Goal: Navigation & Orientation: Find specific page/section

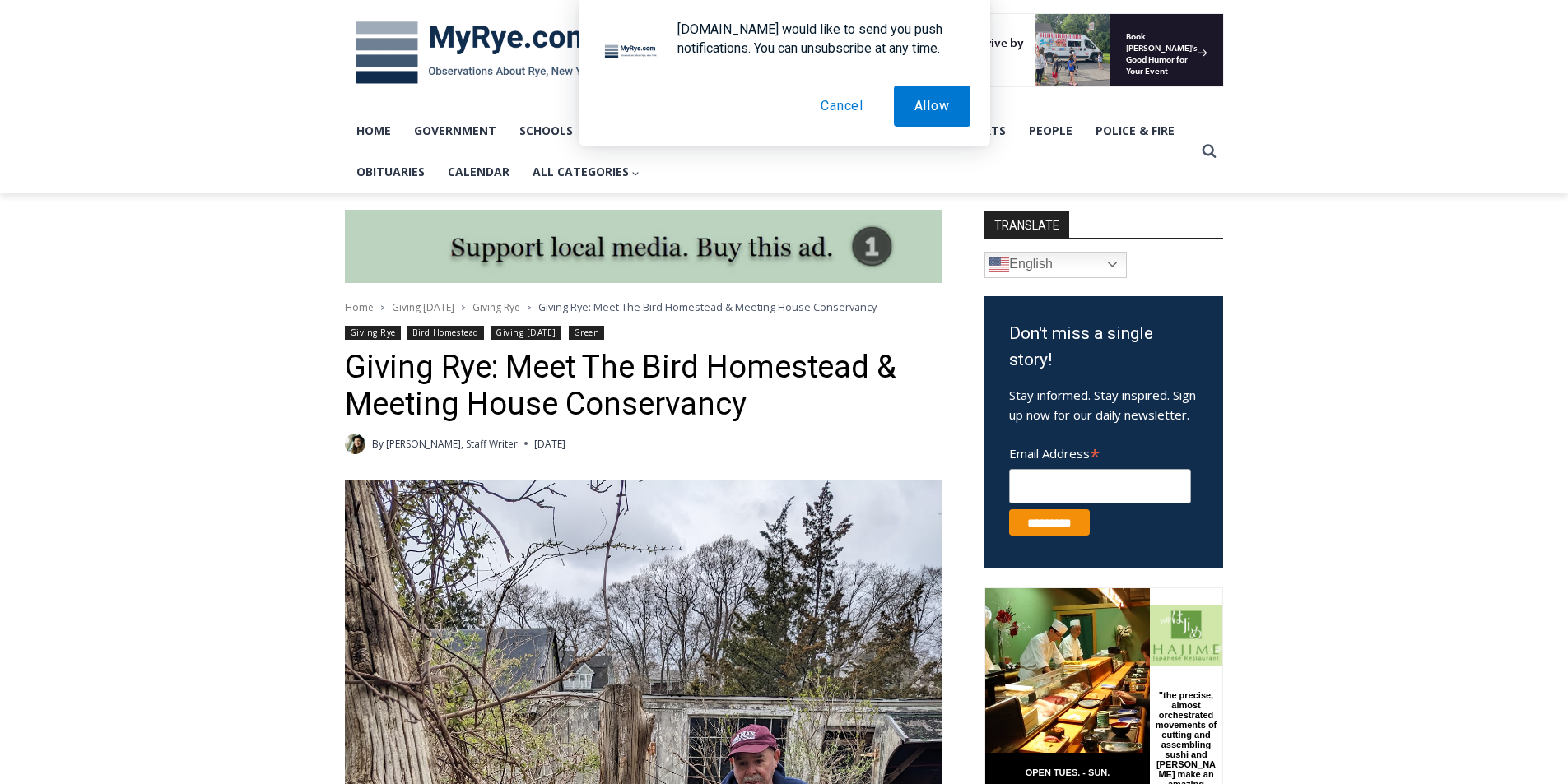
scroll to position [218, 0]
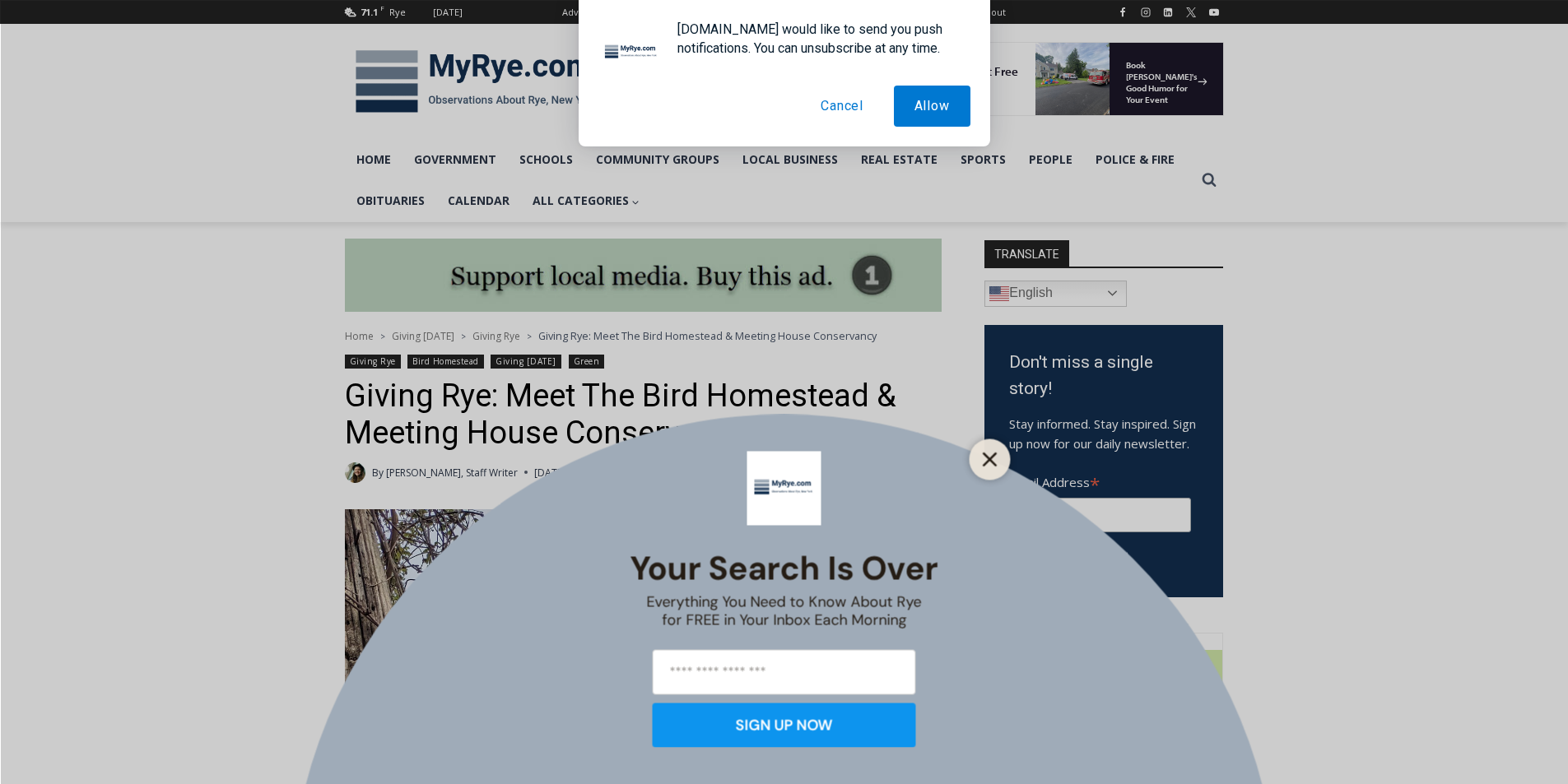
click at [988, 460] on line "Close" at bounding box center [989, 458] width 12 height 12
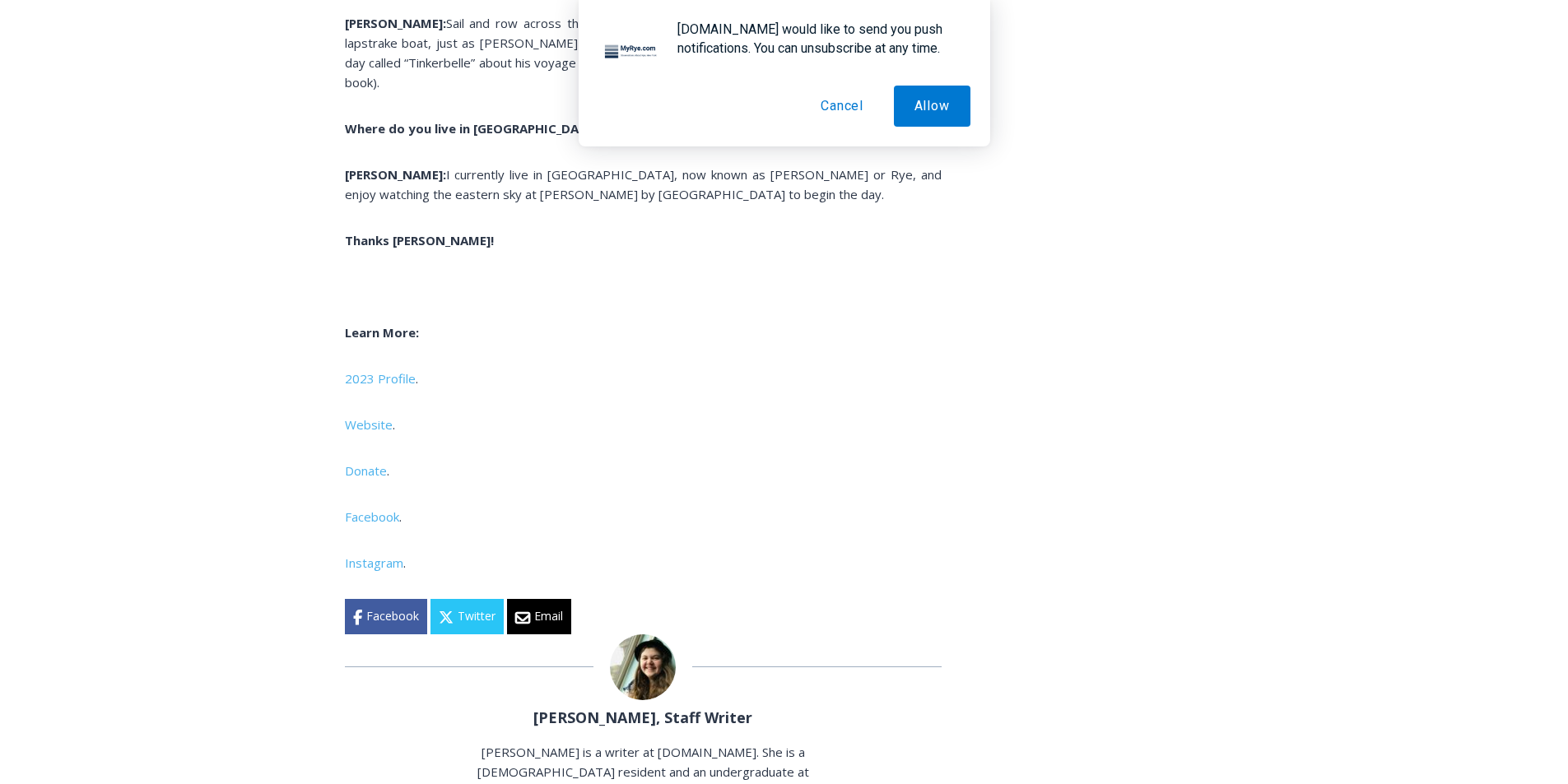
scroll to position [8692, 0]
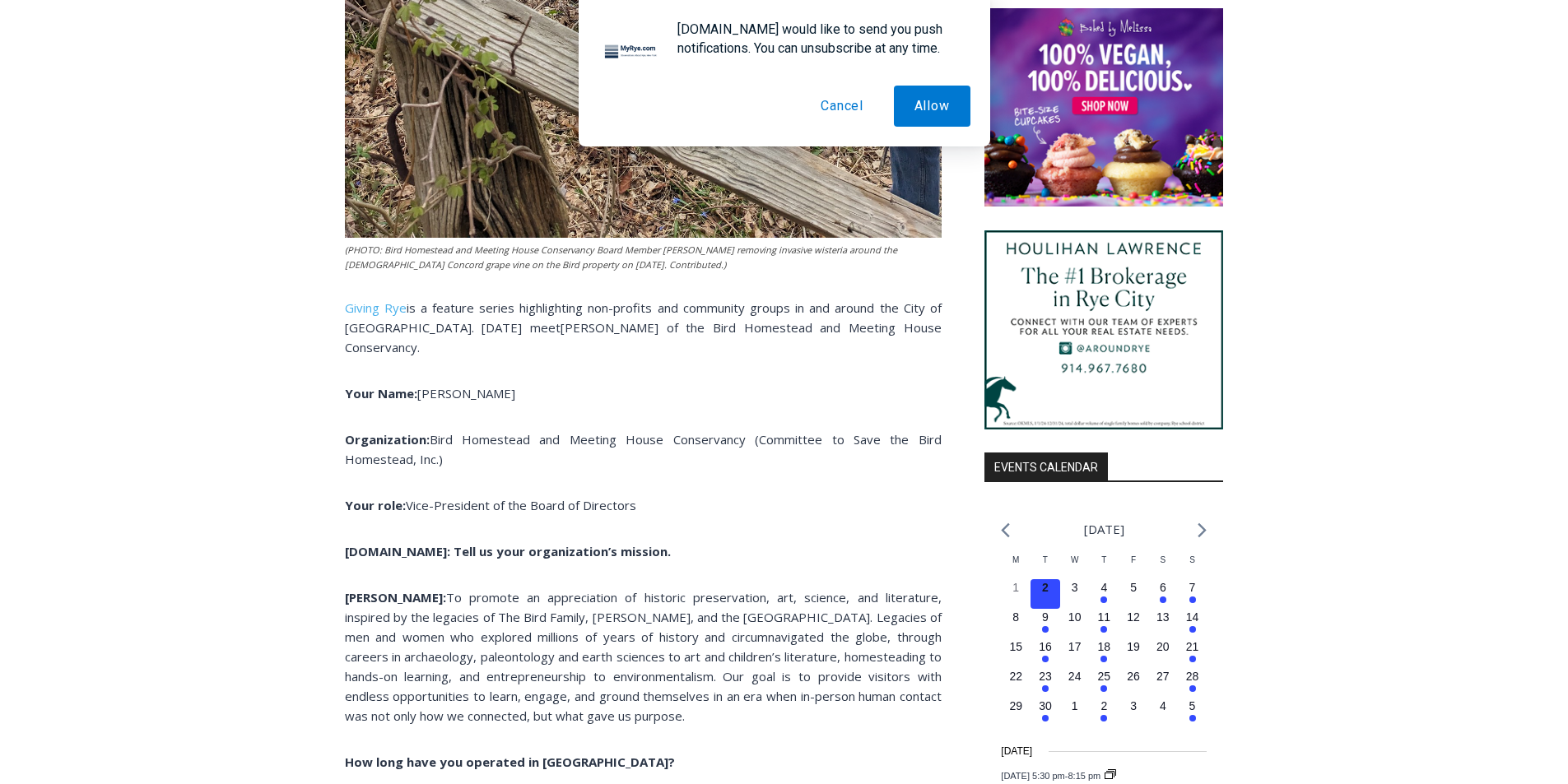
scroll to position [1287, 0]
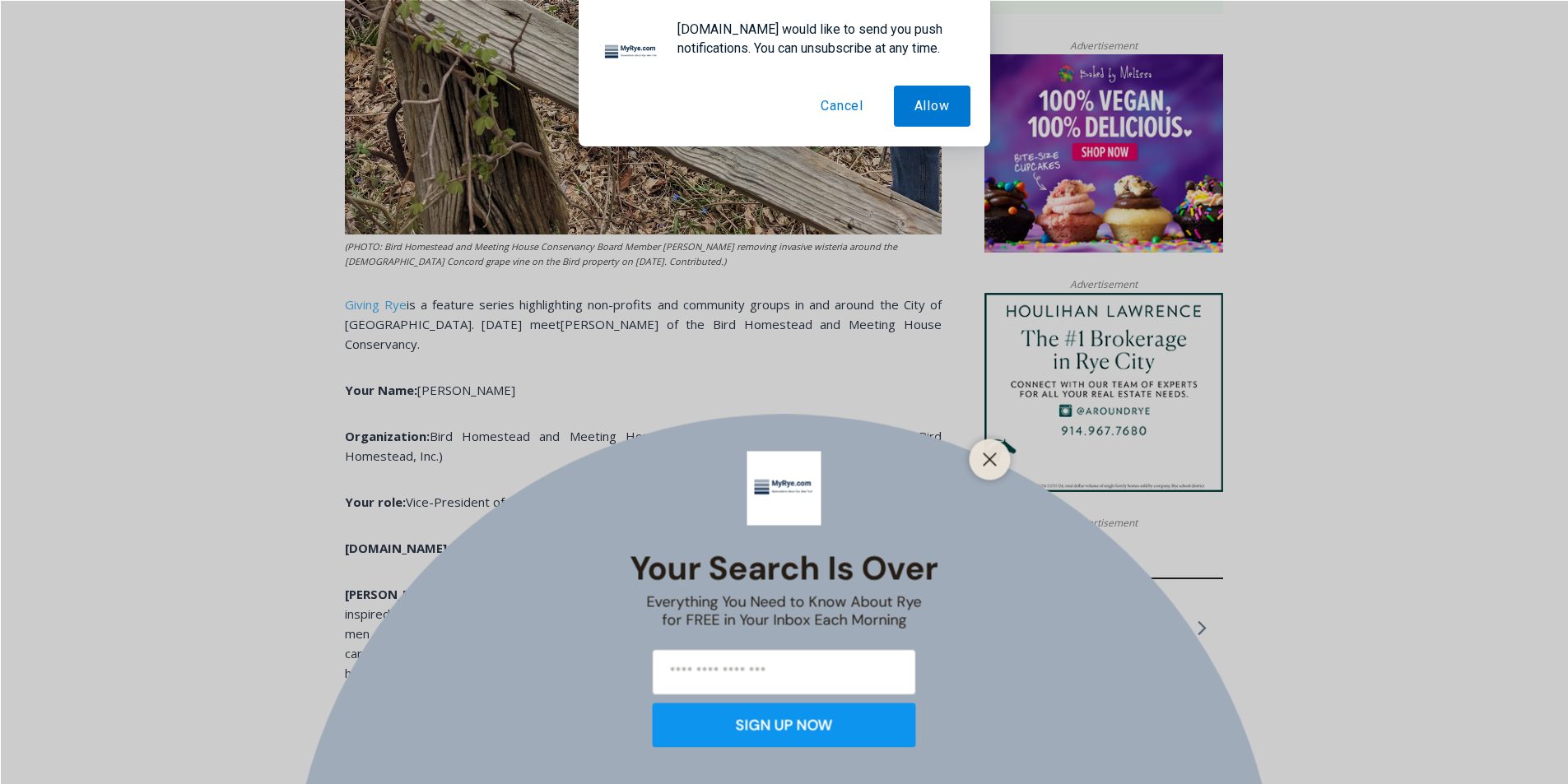
click at [851, 107] on button "Cancel" at bounding box center [842, 106] width 84 height 41
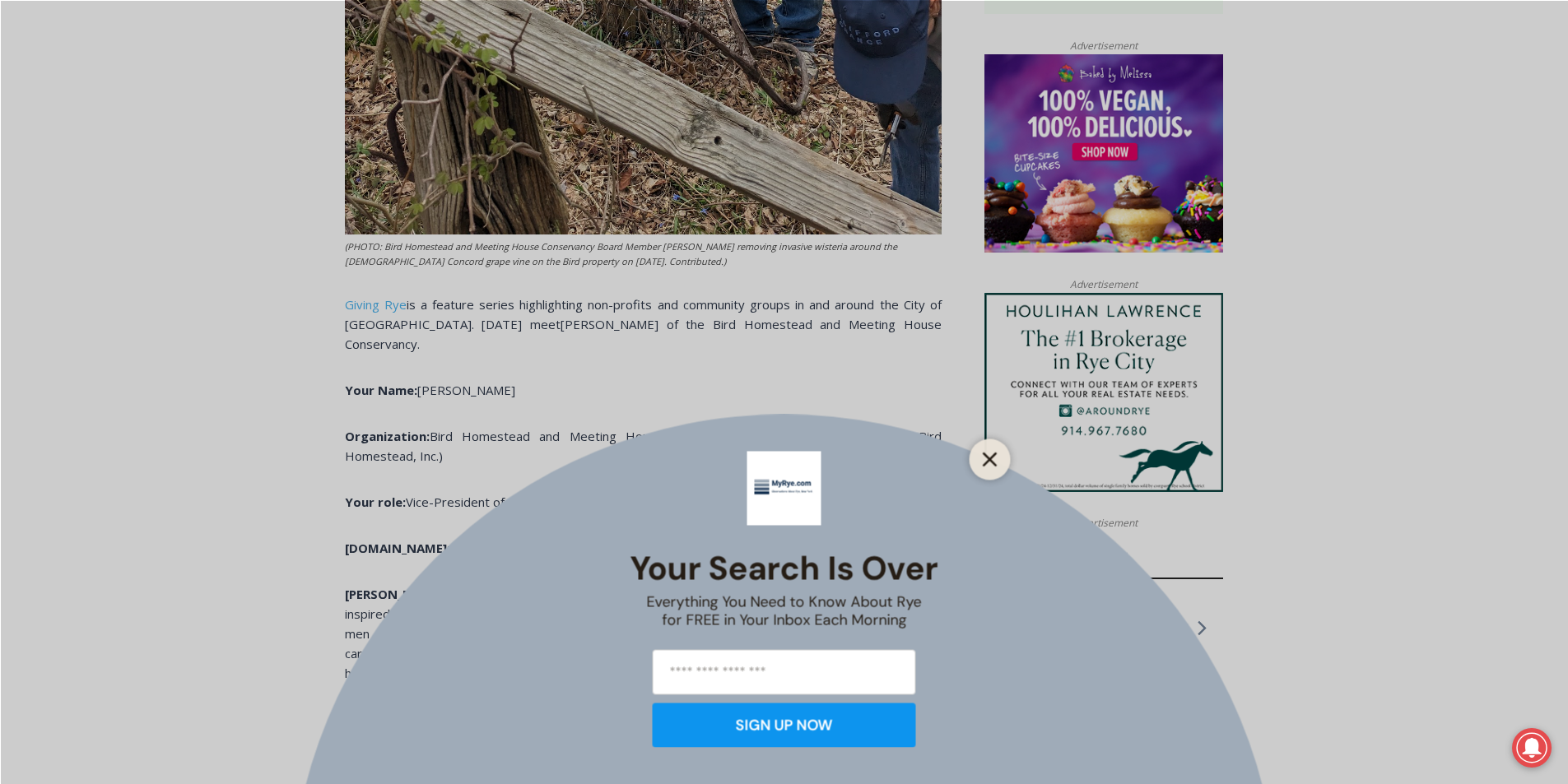
click at [984, 457] on icon "Close" at bounding box center [990, 458] width 15 height 15
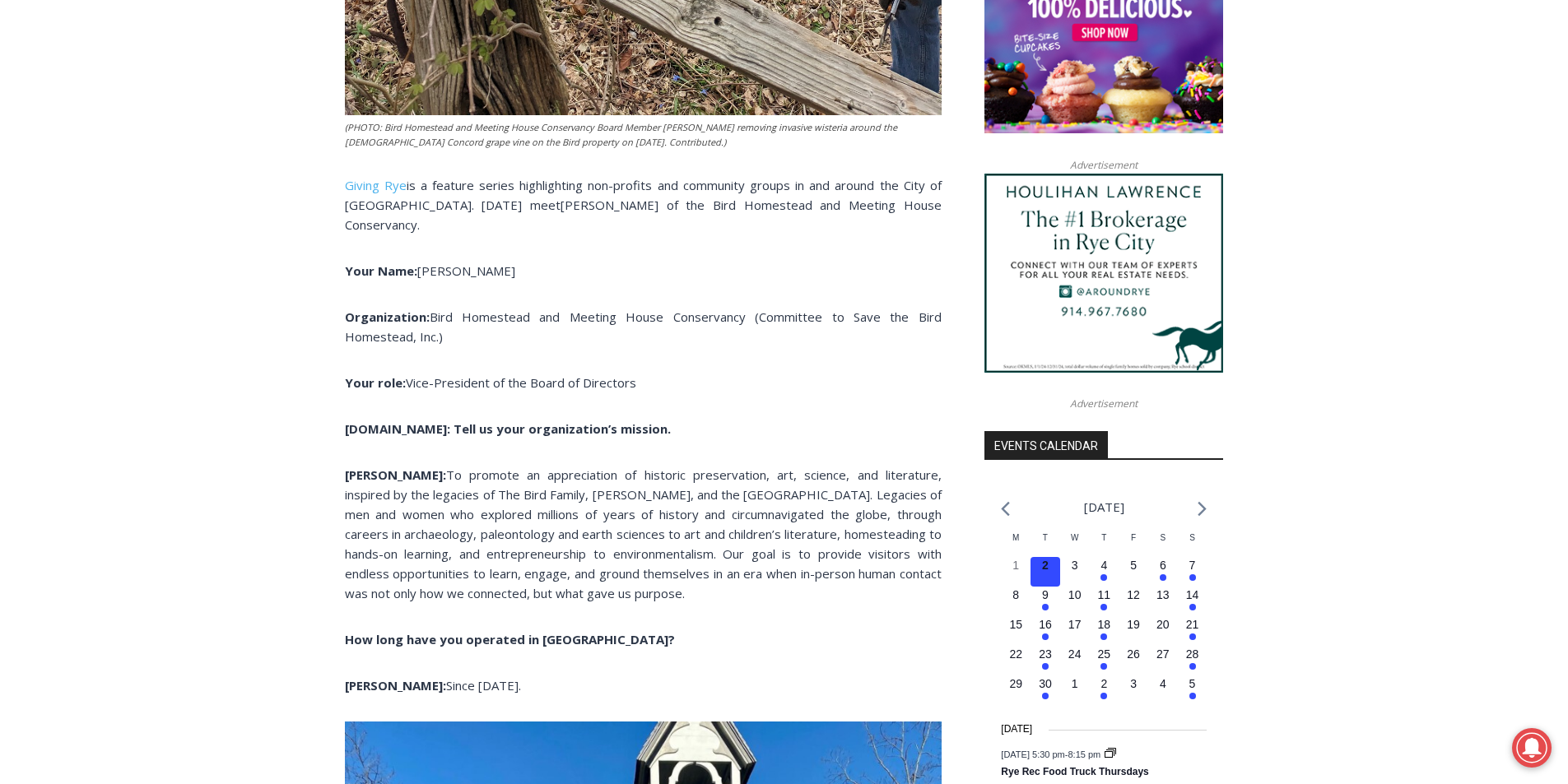
scroll to position [1369, 0]
